Goal: Information Seeking & Learning: Check status

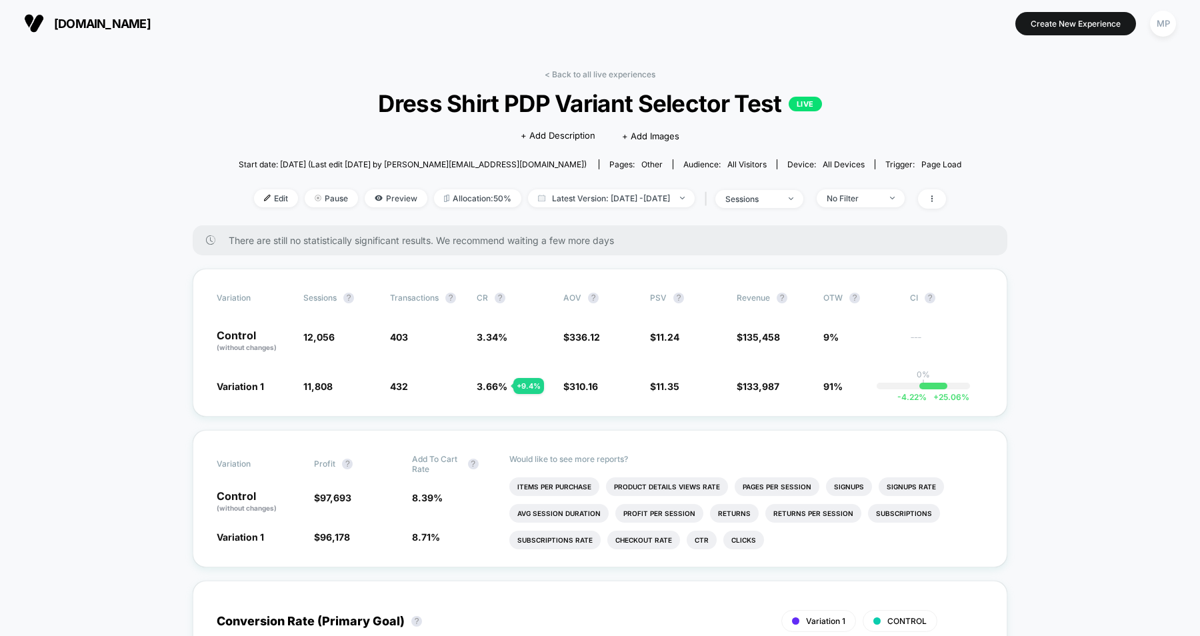
click at [148, 21] on span "[DOMAIN_NAME]" at bounding box center [102, 24] width 97 height 14
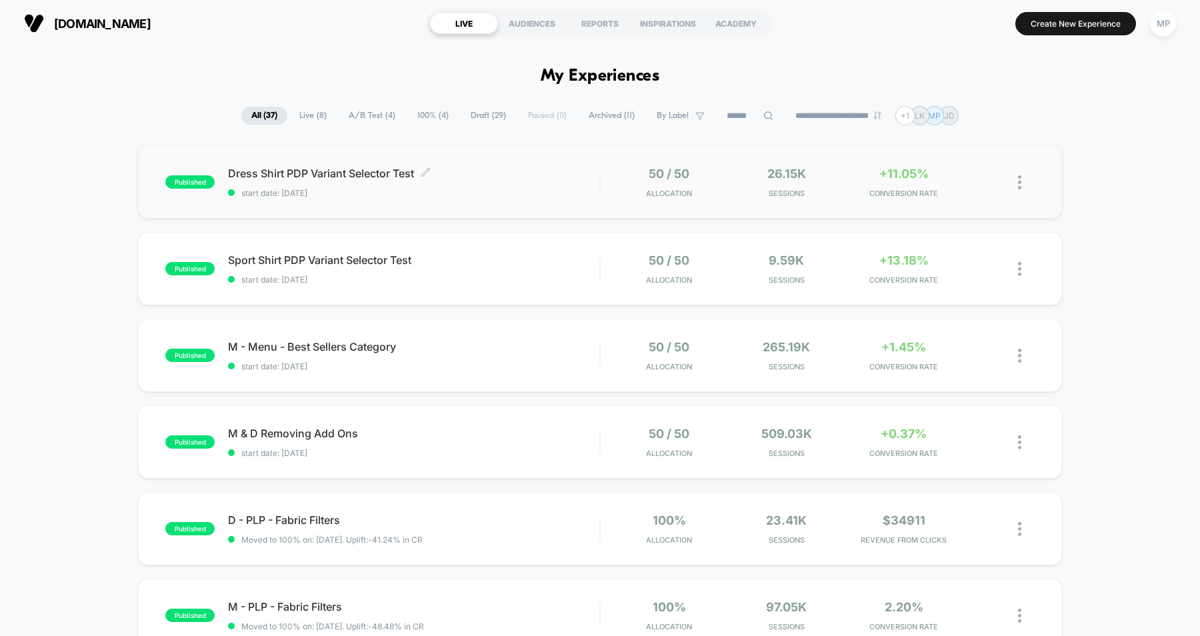
click at [542, 183] on div "Dress Shirt PDP Variant Selector Test Click to edit experience details Click to…" at bounding box center [413, 182] width 371 height 31
click at [572, 281] on span "start date: [DATE]" at bounding box center [413, 280] width 371 height 10
